Goal: Transaction & Acquisition: Purchase product/service

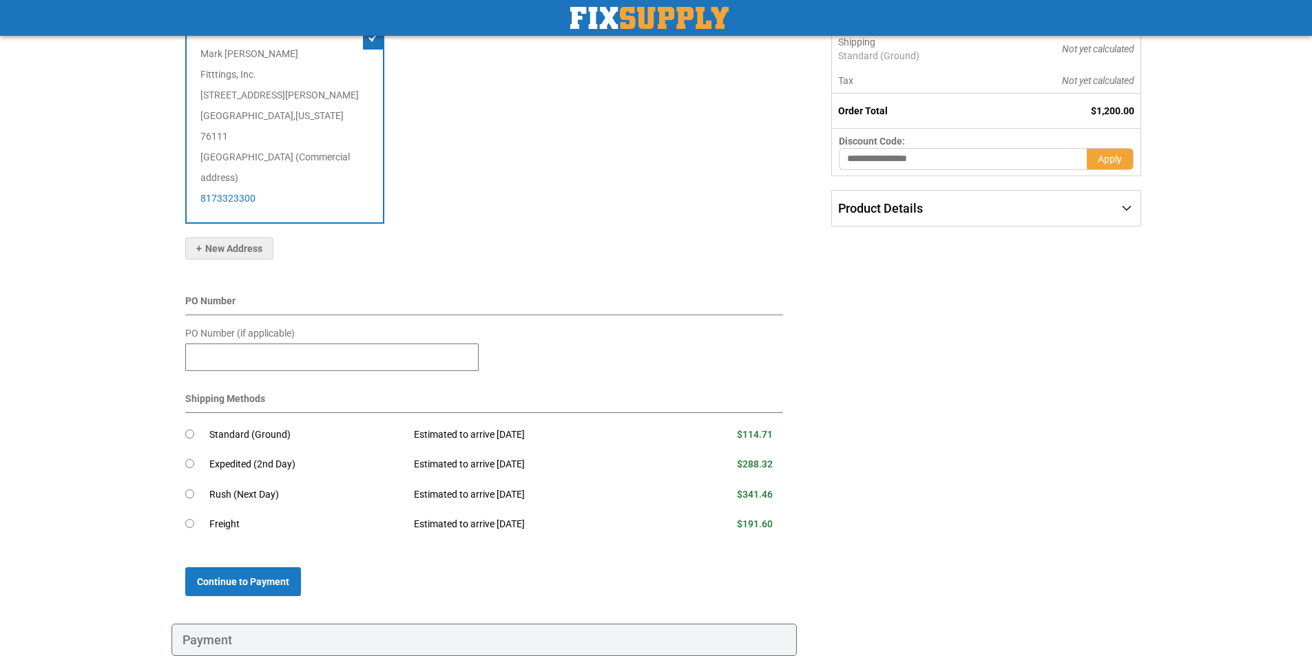
scroll to position [280, 0]
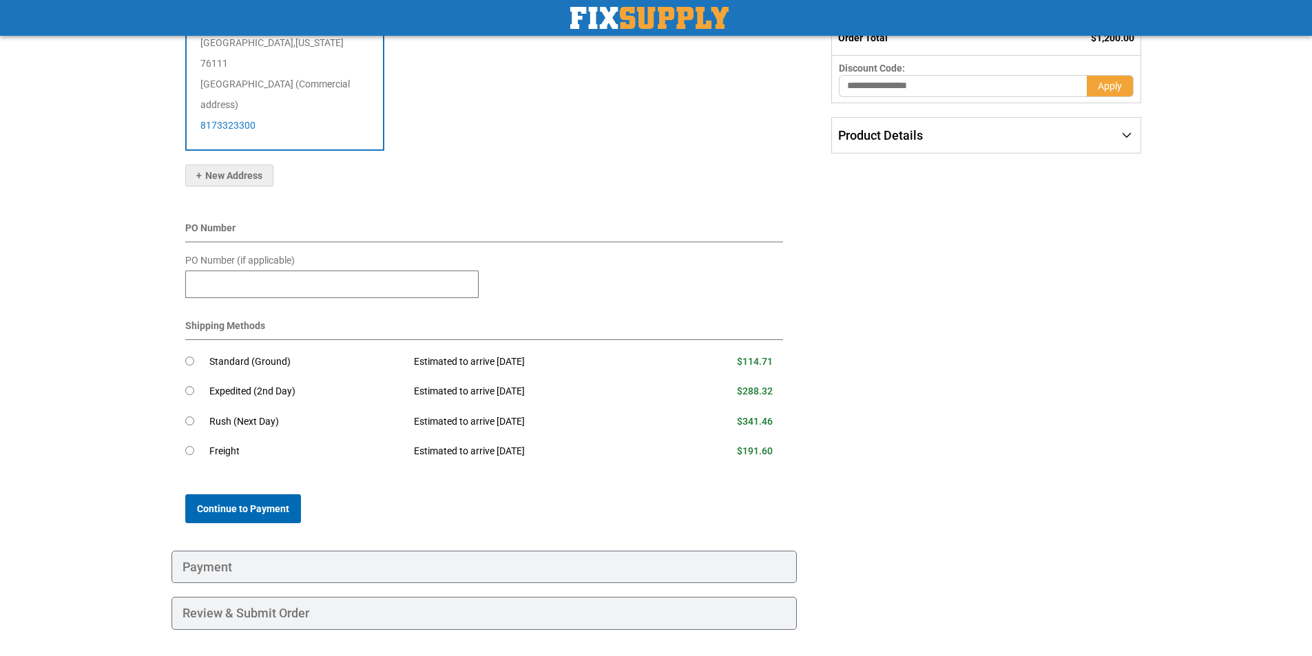
click at [265, 503] on span "Continue to Payment" at bounding box center [243, 508] width 92 height 11
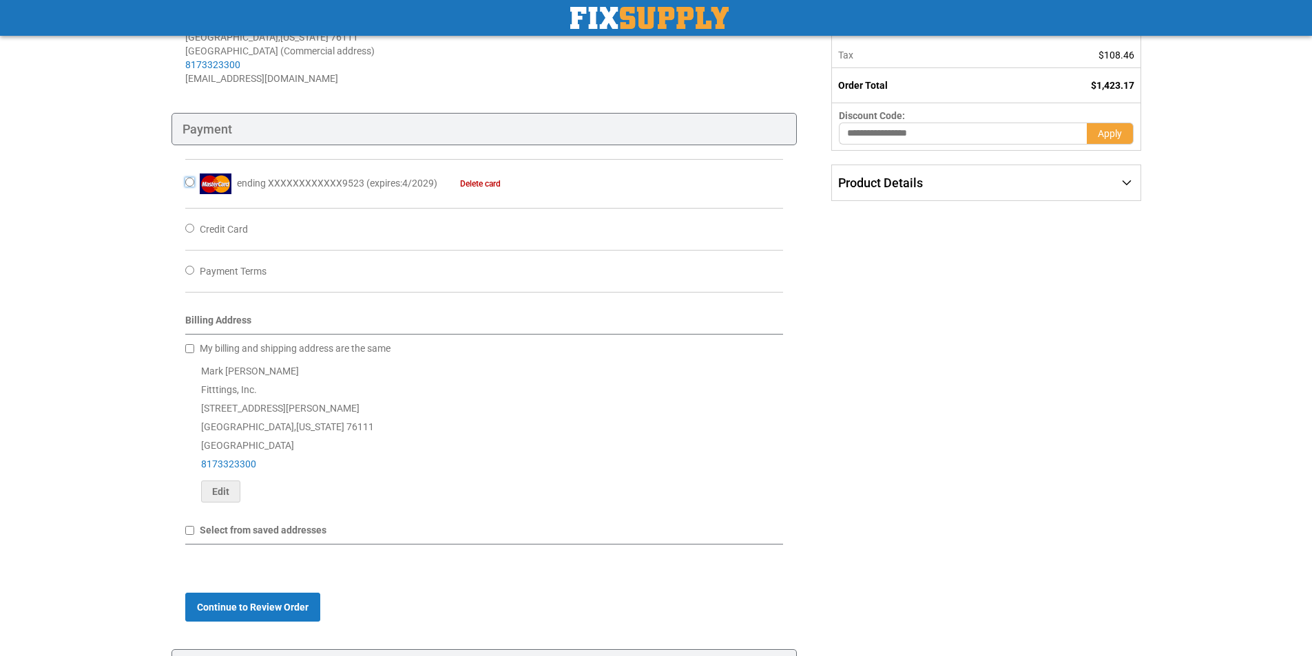
scroll to position [276, 0]
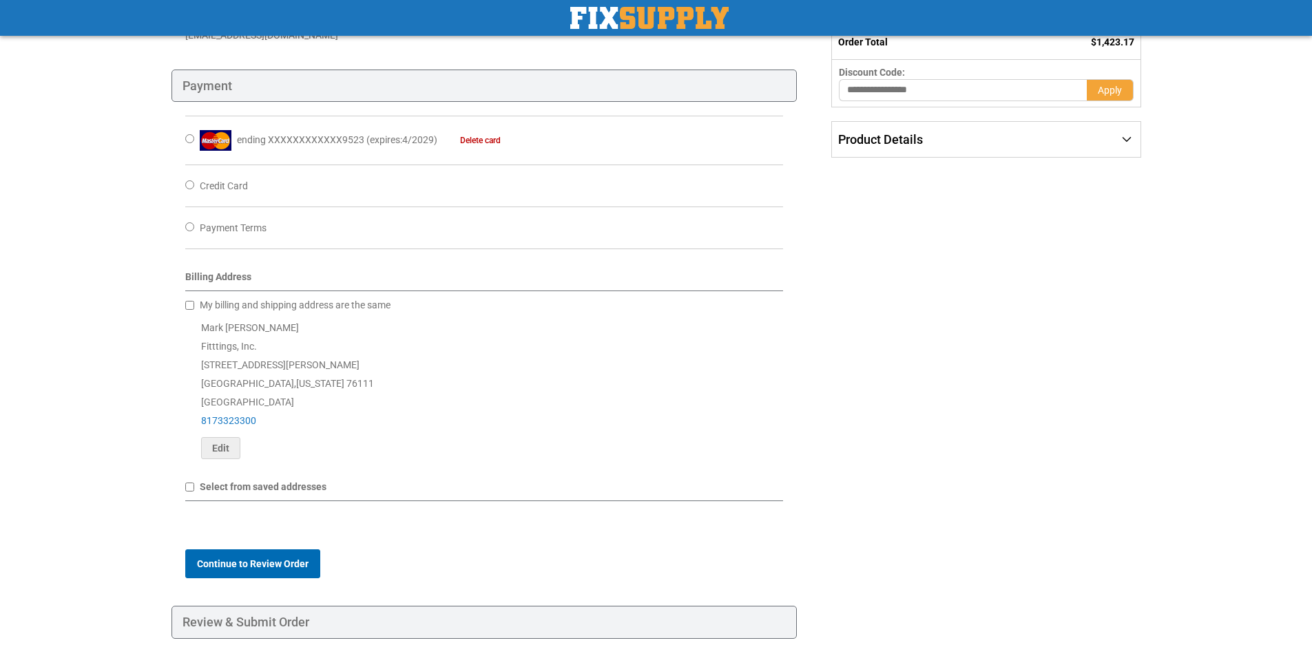
click at [287, 568] on span "Continue to Review Order" at bounding box center [253, 564] width 112 height 11
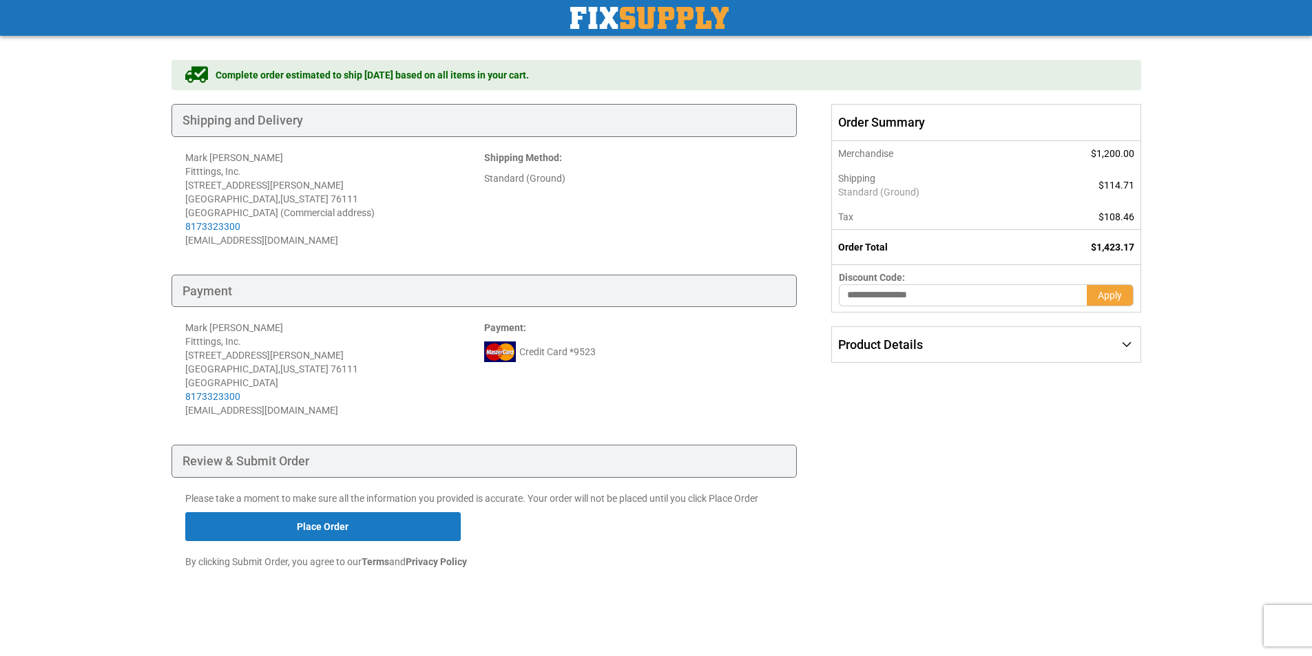
scroll to position [72, 0]
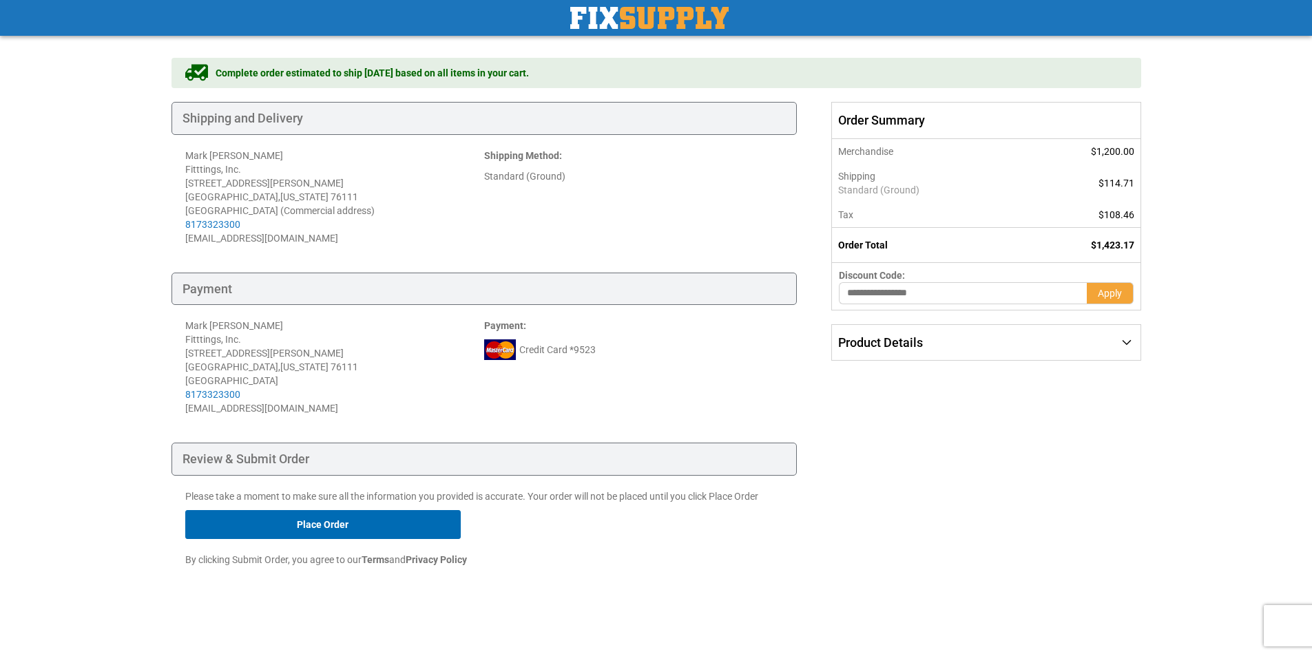
drag, startPoint x: 344, startPoint y: 533, endPoint x: 273, endPoint y: 530, distance: 71.0
click at [273, 530] on button "Place Order" at bounding box center [323, 524] width 276 height 29
